Goal: Contribute content: Contribute content

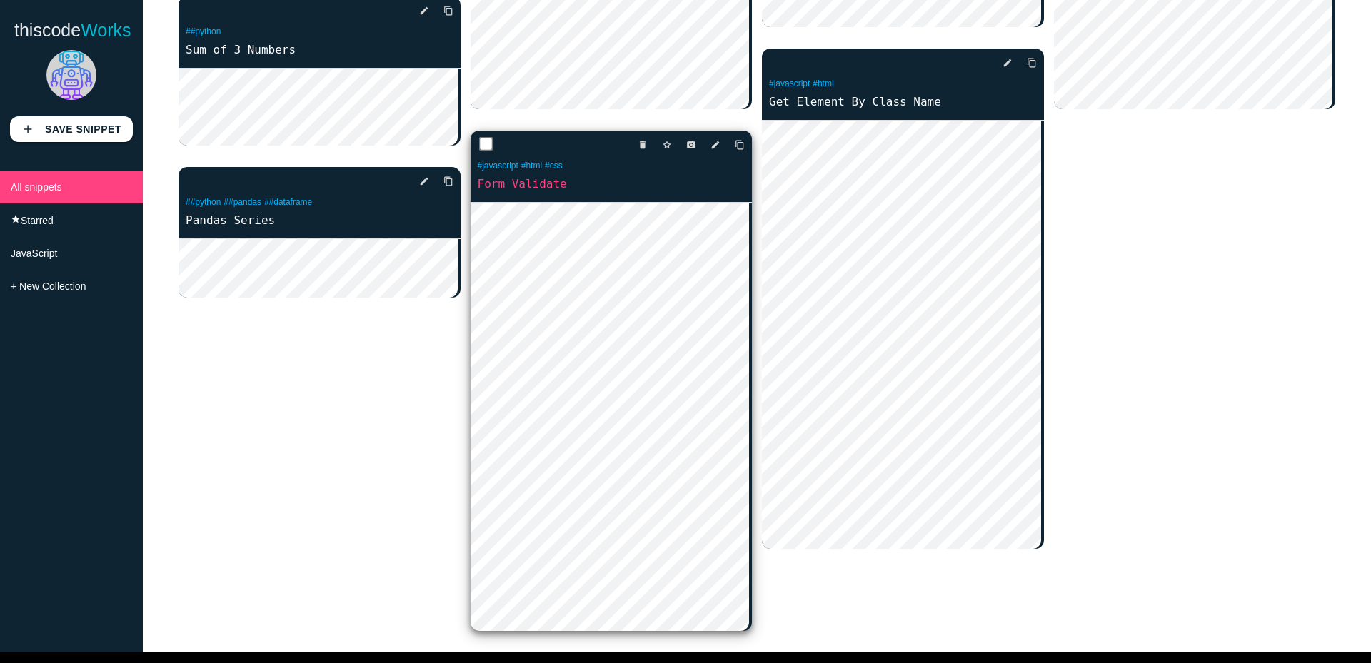
scroll to position [500, 0]
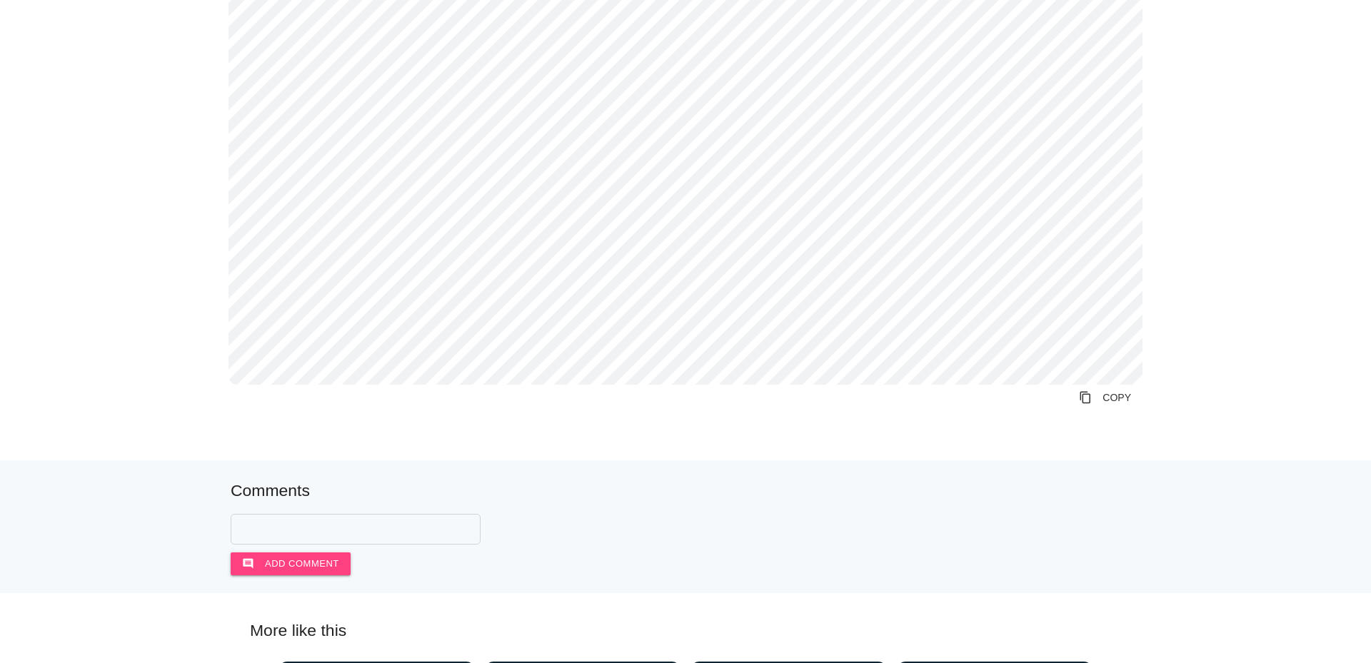
scroll to position [1643, 0]
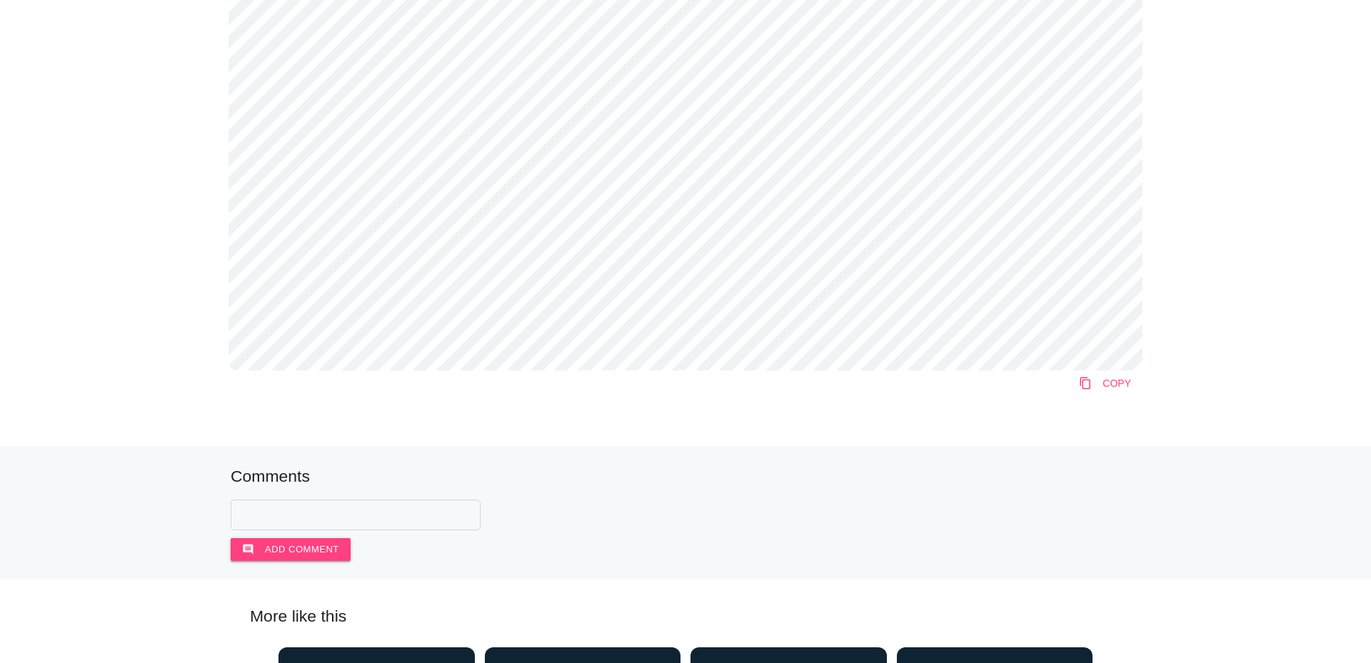
click at [1083, 392] on icon "content_copy" at bounding box center [1085, 384] width 13 height 26
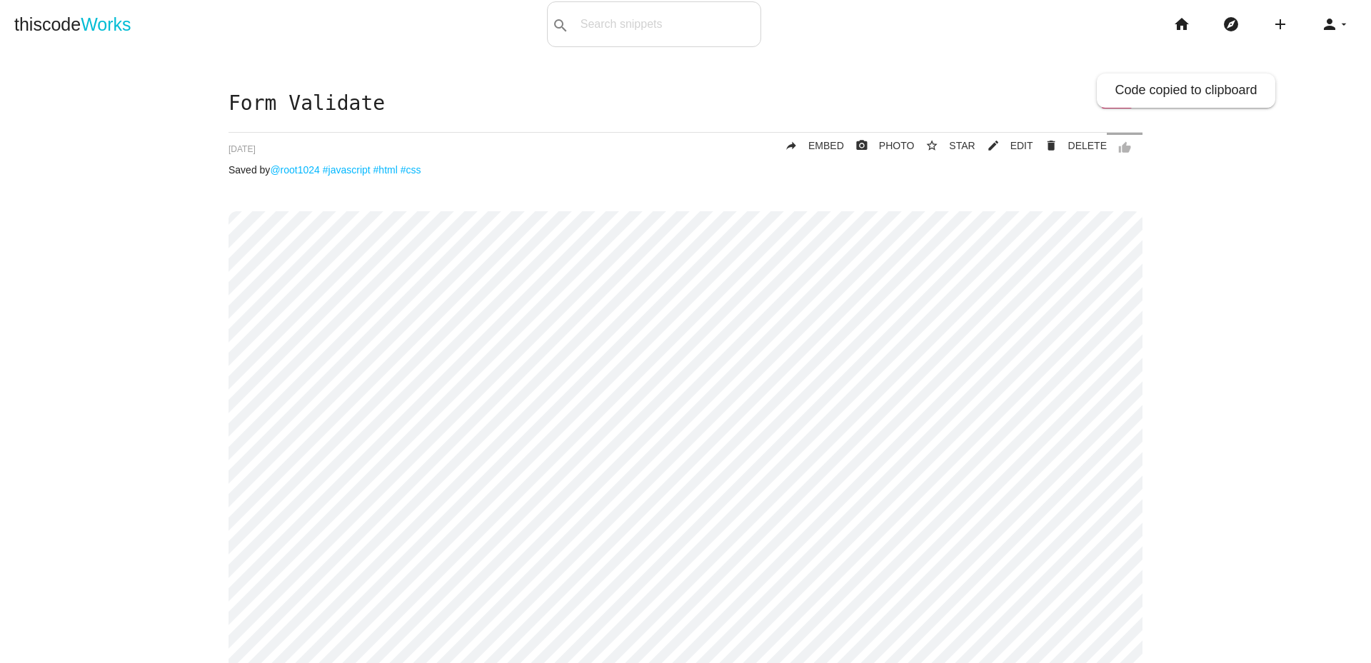
scroll to position [0, 0]
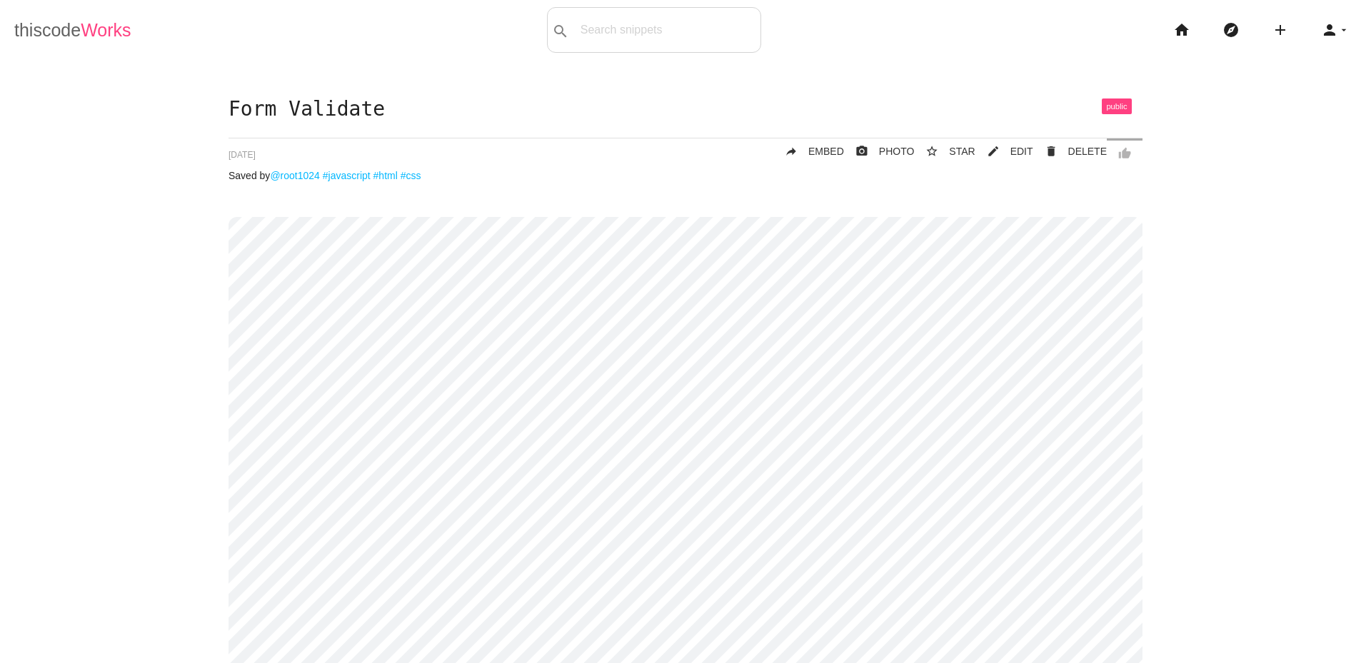
click at [91, 35] on span "Works" at bounding box center [106, 30] width 50 height 20
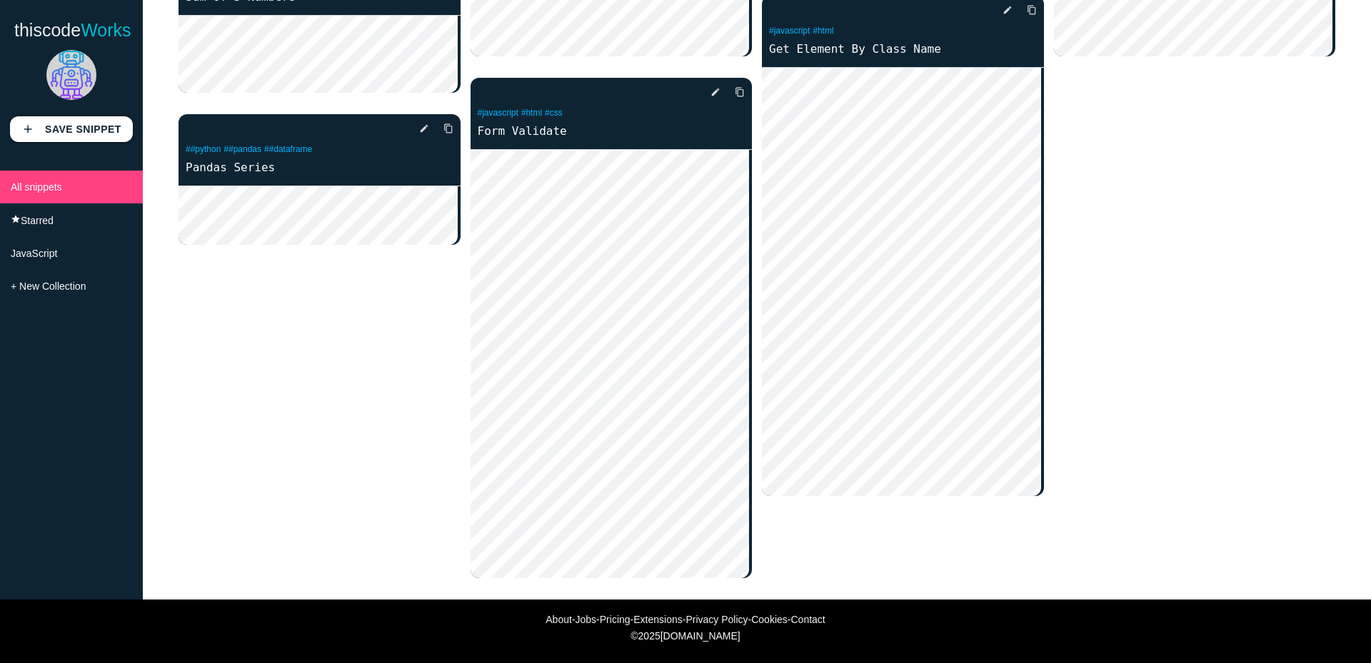
click at [342, 369] on div "delete star_border photo_camera edit content_copy ##python Circumference & Area…" at bounding box center [757, 78] width 1157 height 1044
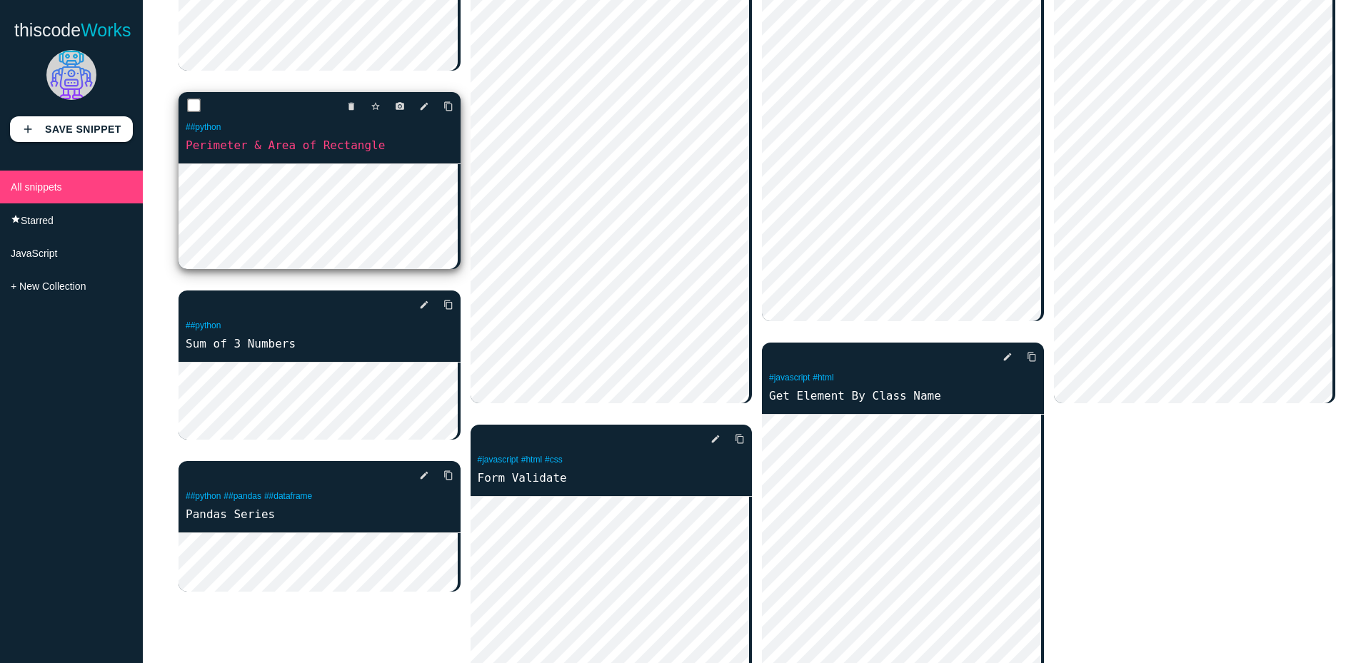
scroll to position [181, 0]
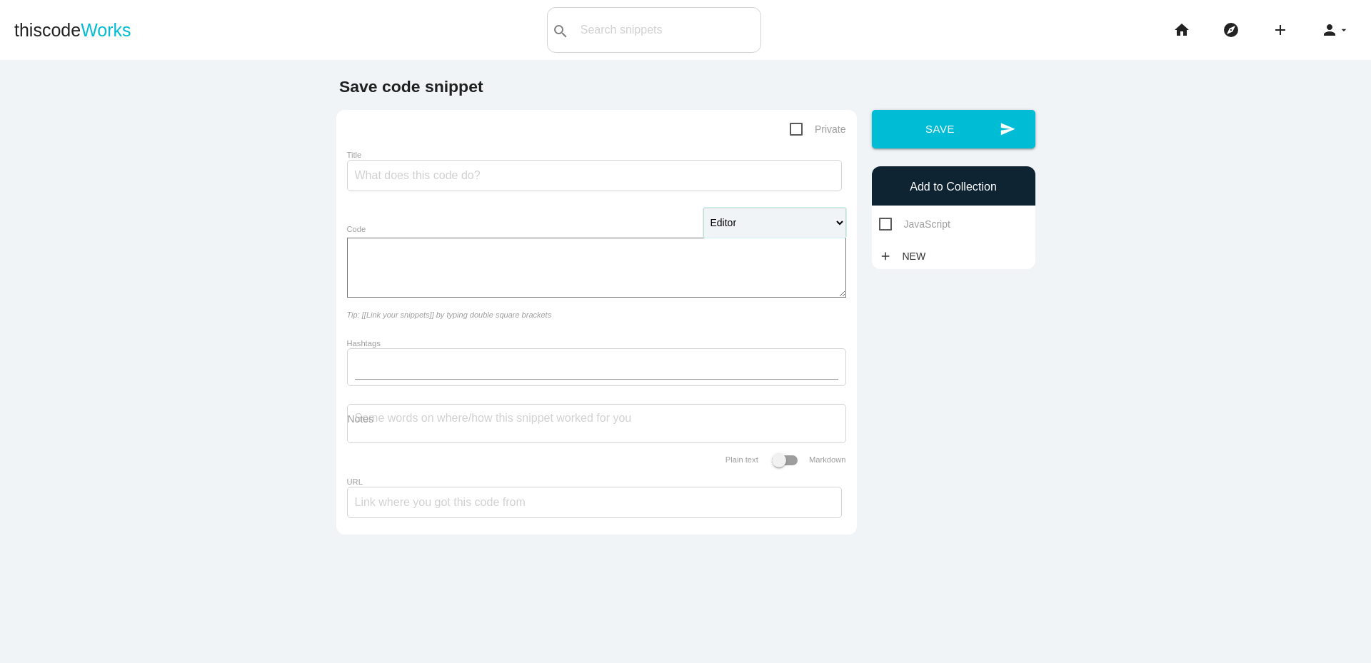
click at [732, 225] on select "Editor HTML Editor Javascript Editor PHP Editor Python Editor" at bounding box center [774, 223] width 143 height 30
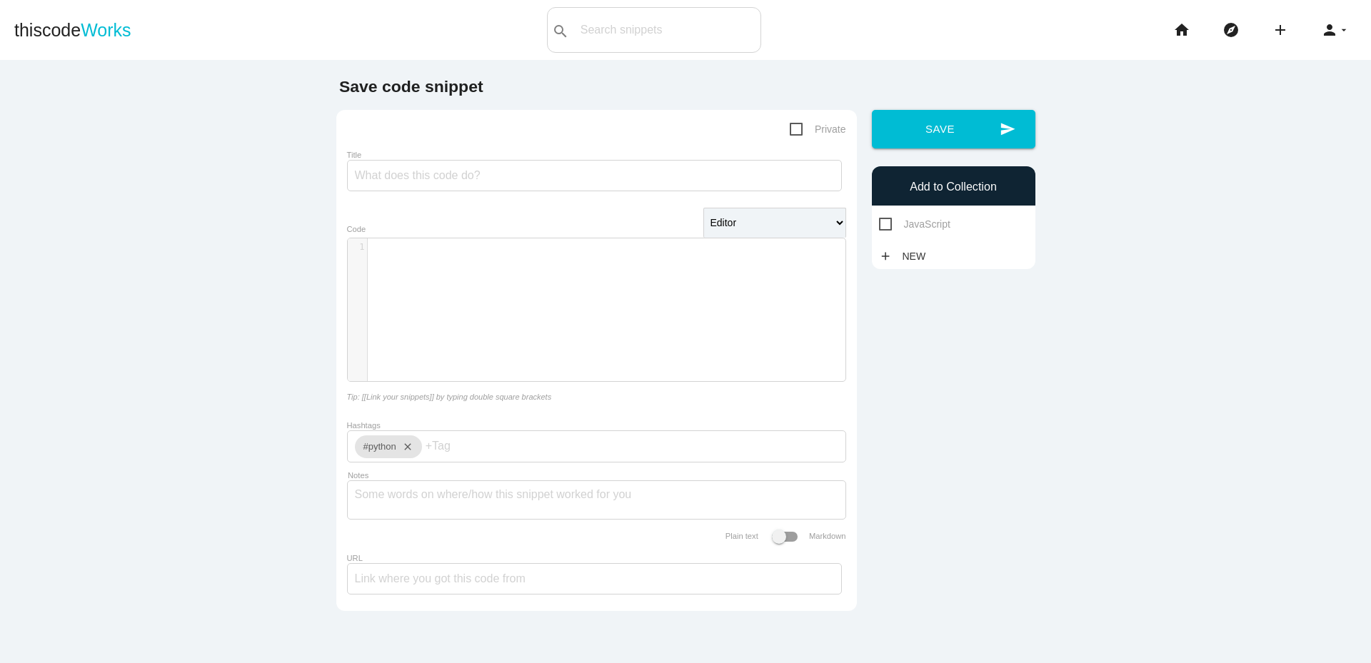
click at [445, 288] on div "​ x 1 ​" at bounding box center [607, 321] width 519 height 164
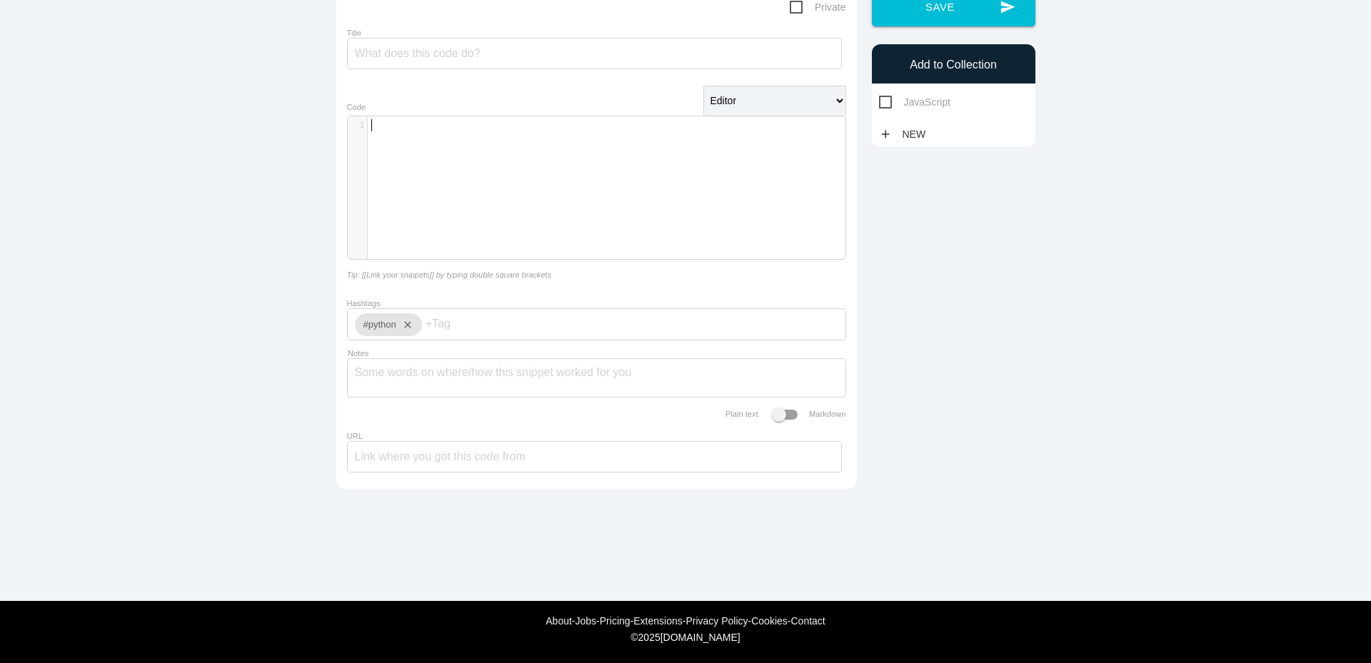
scroll to position [128, 0]
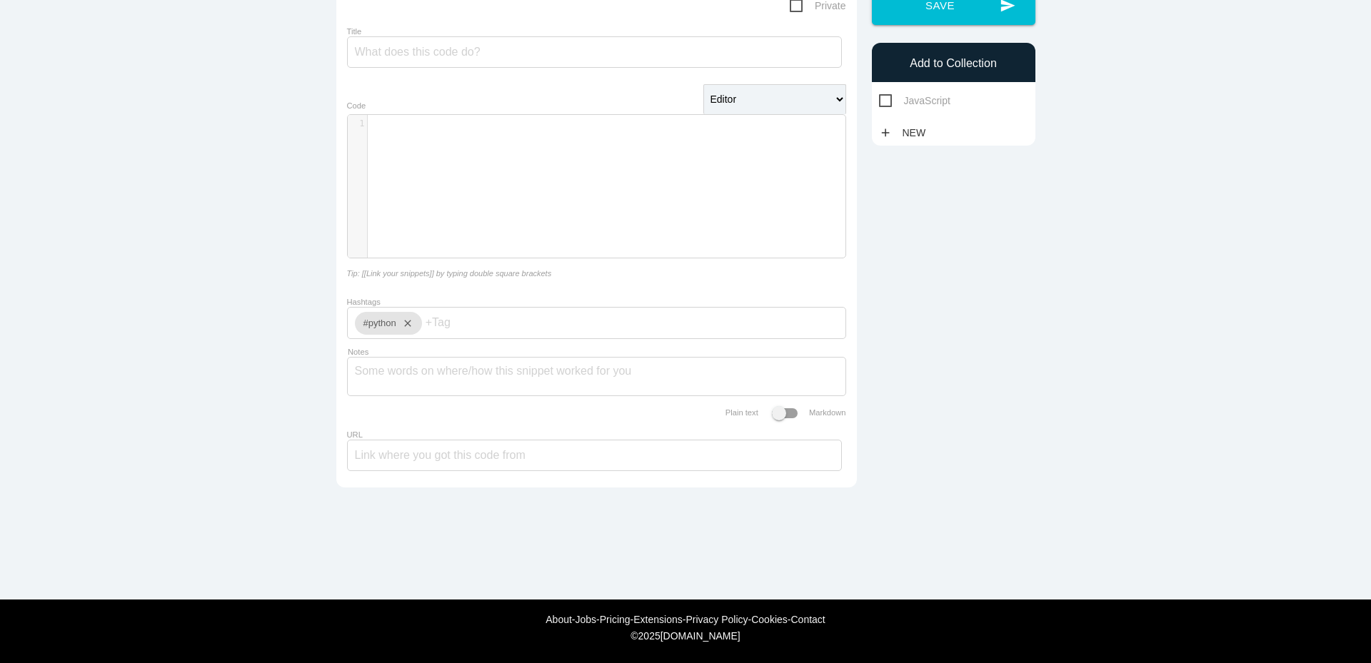
click at [441, 332] on input "Hashtags" at bounding box center [469, 323] width 86 height 30
type input "html"
type input "pandas"
click at [421, 394] on div "Notes" at bounding box center [596, 376] width 499 height 39
click at [422, 386] on textarea "Notes" at bounding box center [597, 373] width 484 height 30
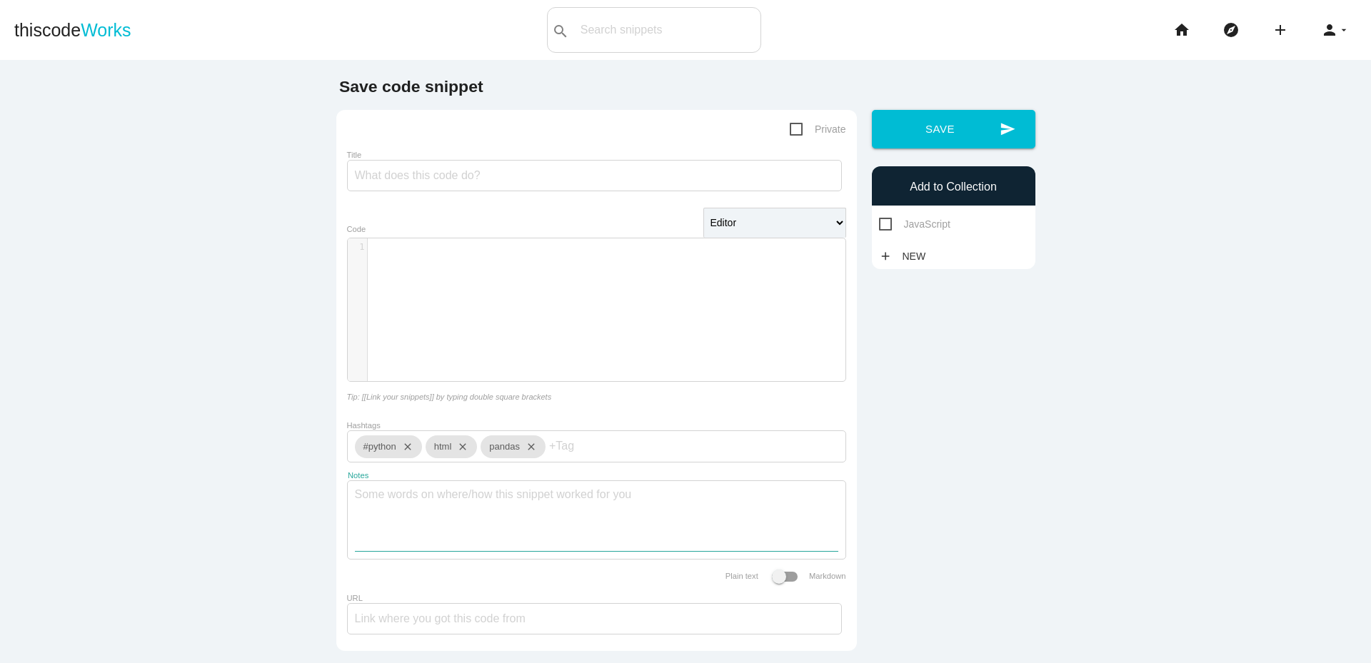
scroll to position [0, 0]
click at [81, 39] on span "Works" at bounding box center [106, 30] width 50 height 20
